Goal: Find contact information: Find contact information

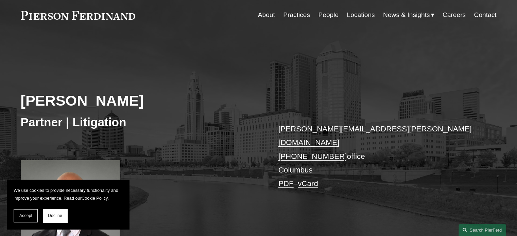
scroll to position [34, 0]
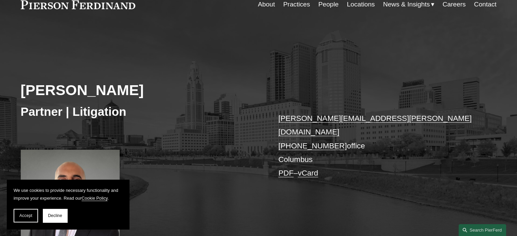
click at [413, 137] on p "[PERSON_NAME][EMAIL_ADDRESS][PERSON_NAME][DOMAIN_NAME] [PHONE_NUMBER] office Co…" at bounding box center [377, 146] width 198 height 69
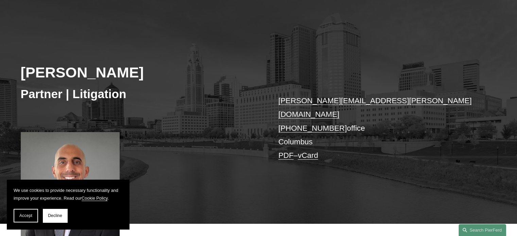
scroll to position [68, 0]
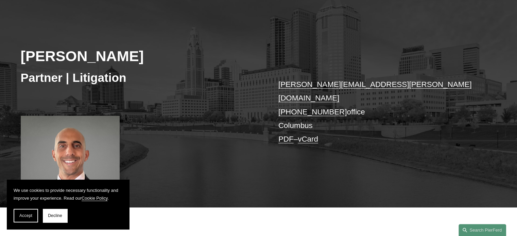
click at [33, 218] on button "Accept" at bounding box center [26, 216] width 24 height 14
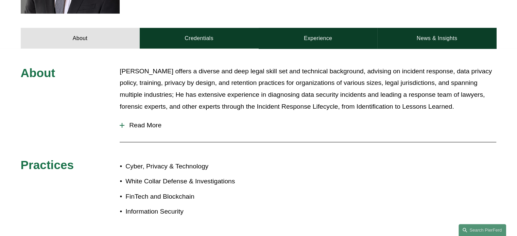
scroll to position [204, 0]
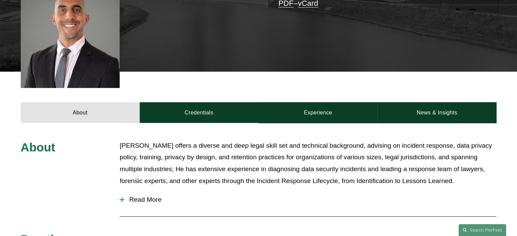
click at [327, 156] on p "[PERSON_NAME] offers a diverse and deep legal skill set and technical backgroun…" at bounding box center [308, 163] width 377 height 47
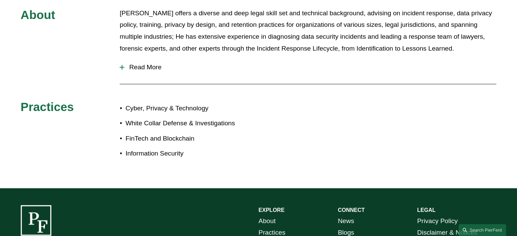
scroll to position [340, 0]
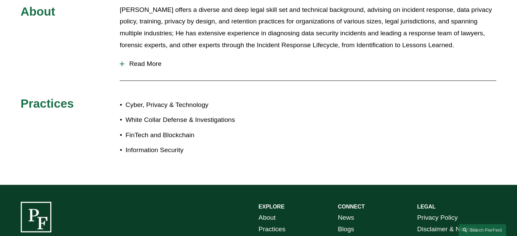
click at [313, 117] on div "About [PERSON_NAME] offers a diverse and deep legal skill set and technical bac…" at bounding box center [258, 86] width 517 height 164
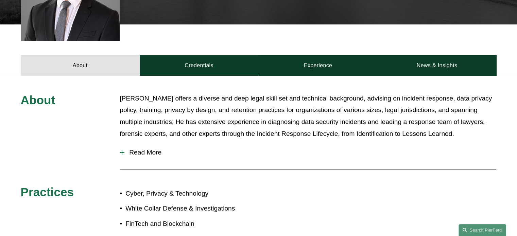
scroll to position [238, 0]
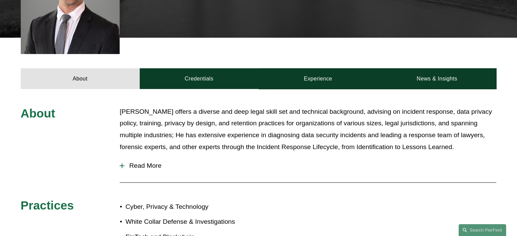
click at [323, 183] on div "About [PERSON_NAME] offers a diverse and deep legal skill set and technical bac…" at bounding box center [258, 188] width 517 height 164
click at [323, 179] on div at bounding box center [308, 182] width 377 height 7
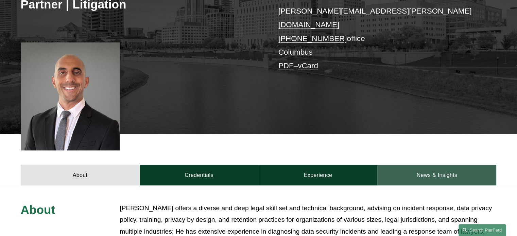
scroll to position [204, 0]
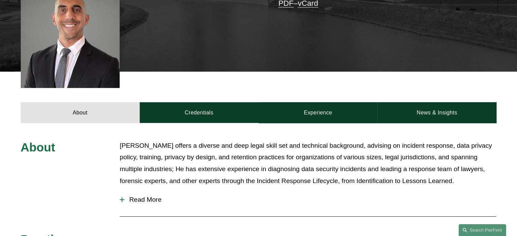
click at [428, 146] on p "[PERSON_NAME] offers a diverse and deep legal skill set and technical backgroun…" at bounding box center [308, 163] width 377 height 47
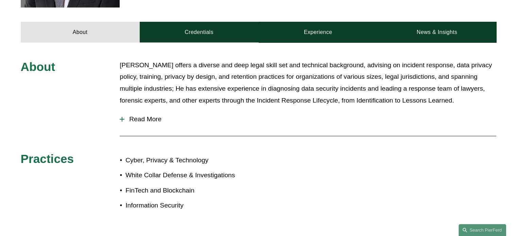
scroll to position [340, 0]
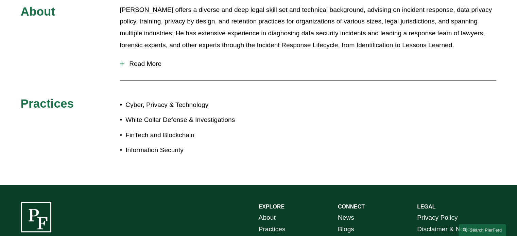
click at [290, 106] on div "About [PERSON_NAME] offers a diverse and deep legal skill set and technical bac…" at bounding box center [258, 86] width 517 height 164
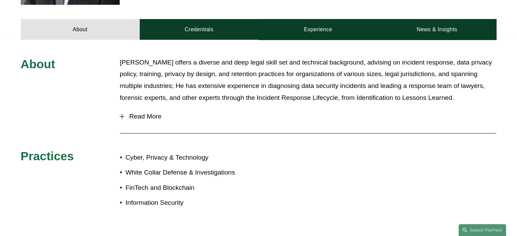
scroll to position [238, 0]
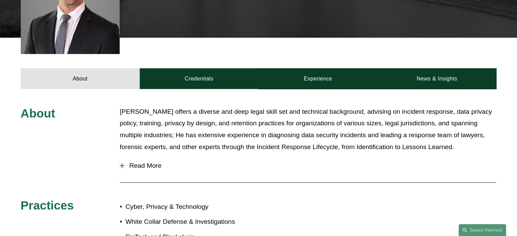
click at [286, 133] on p "[PERSON_NAME] offers a diverse and deep legal skill set and technical backgroun…" at bounding box center [308, 129] width 377 height 47
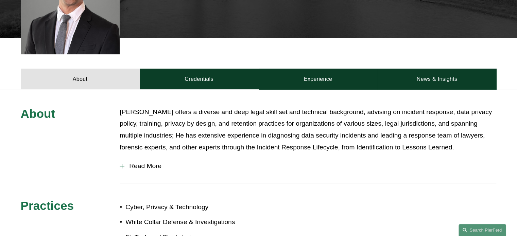
scroll to position [306, 0]
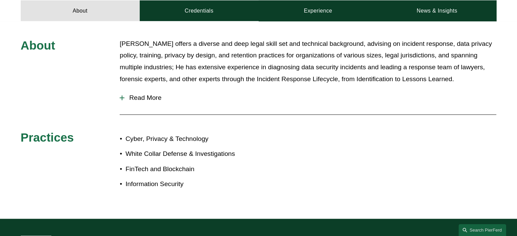
click at [345, 158] on div "About [PERSON_NAME] offers a diverse and deep legal skill set and technical bac…" at bounding box center [258, 120] width 517 height 164
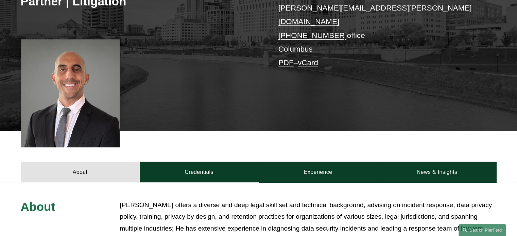
scroll to position [136, 0]
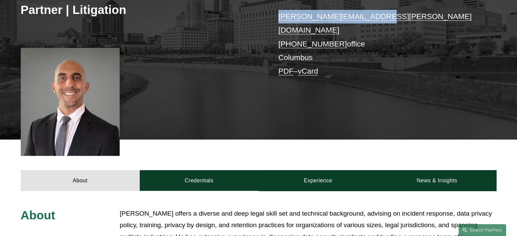
drag, startPoint x: 394, startPoint y: 18, endPoint x: 322, endPoint y: 28, distance: 72.1
click at [268, 20] on div "[PERSON_NAME] Partner | Litigation [PERSON_NAME][EMAIL_ADDRESS][PERSON_NAME][DO…" at bounding box center [258, 39] width 517 height 202
copy div "[PERSON_NAME][EMAIL_ADDRESS][PERSON_NAME][DOMAIN_NAME]"
